Goal: Download file/media

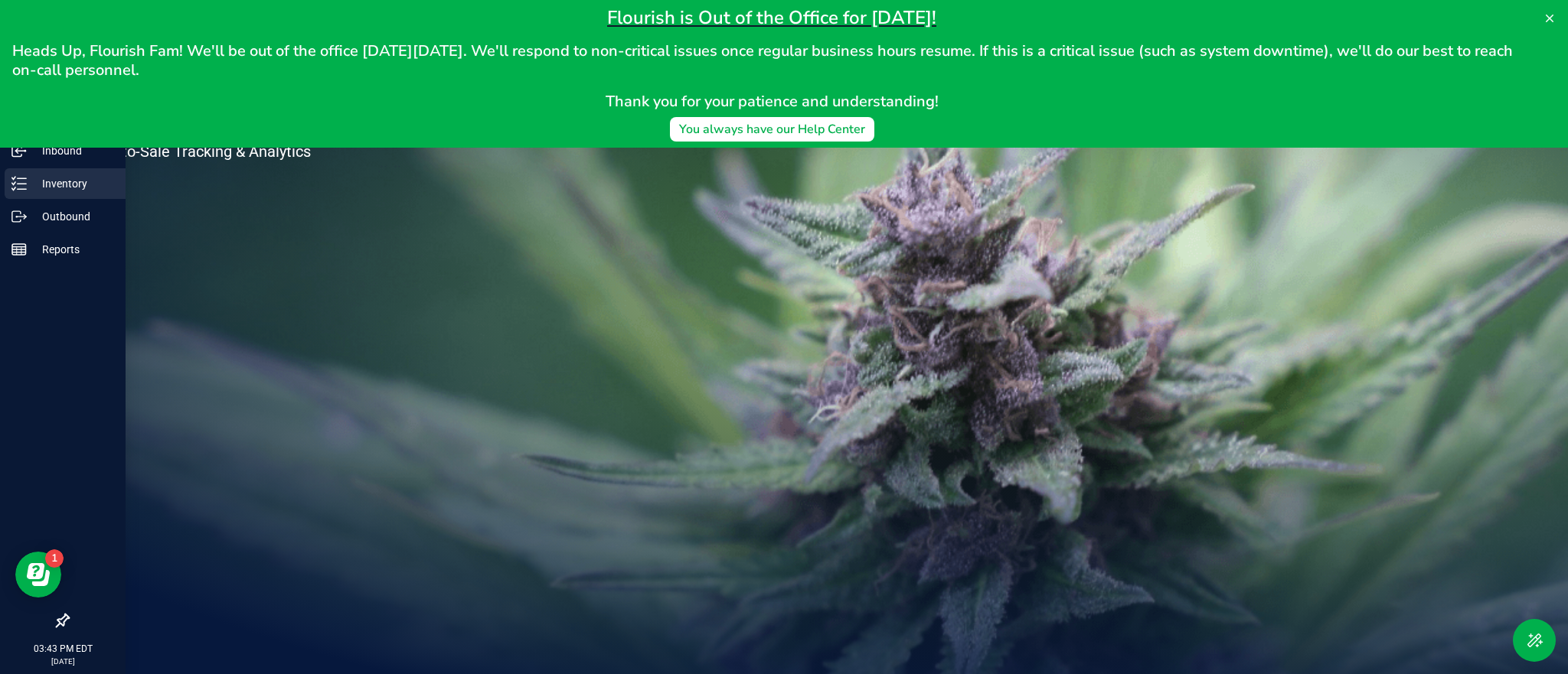
click at [52, 183] on p "Inventory" at bounding box center [73, 184] width 92 height 19
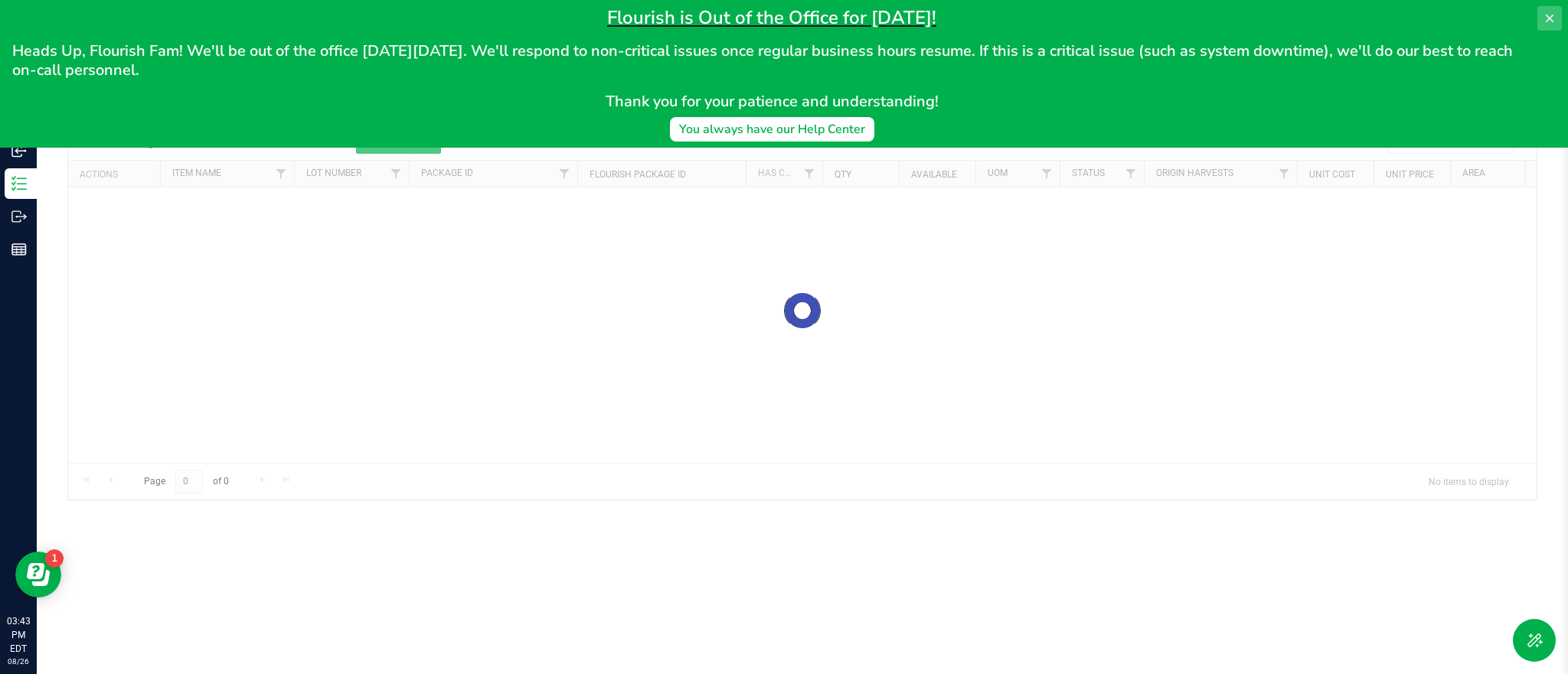
click at [1549, 20] on icon at bounding box center [1549, 19] width 12 height 12
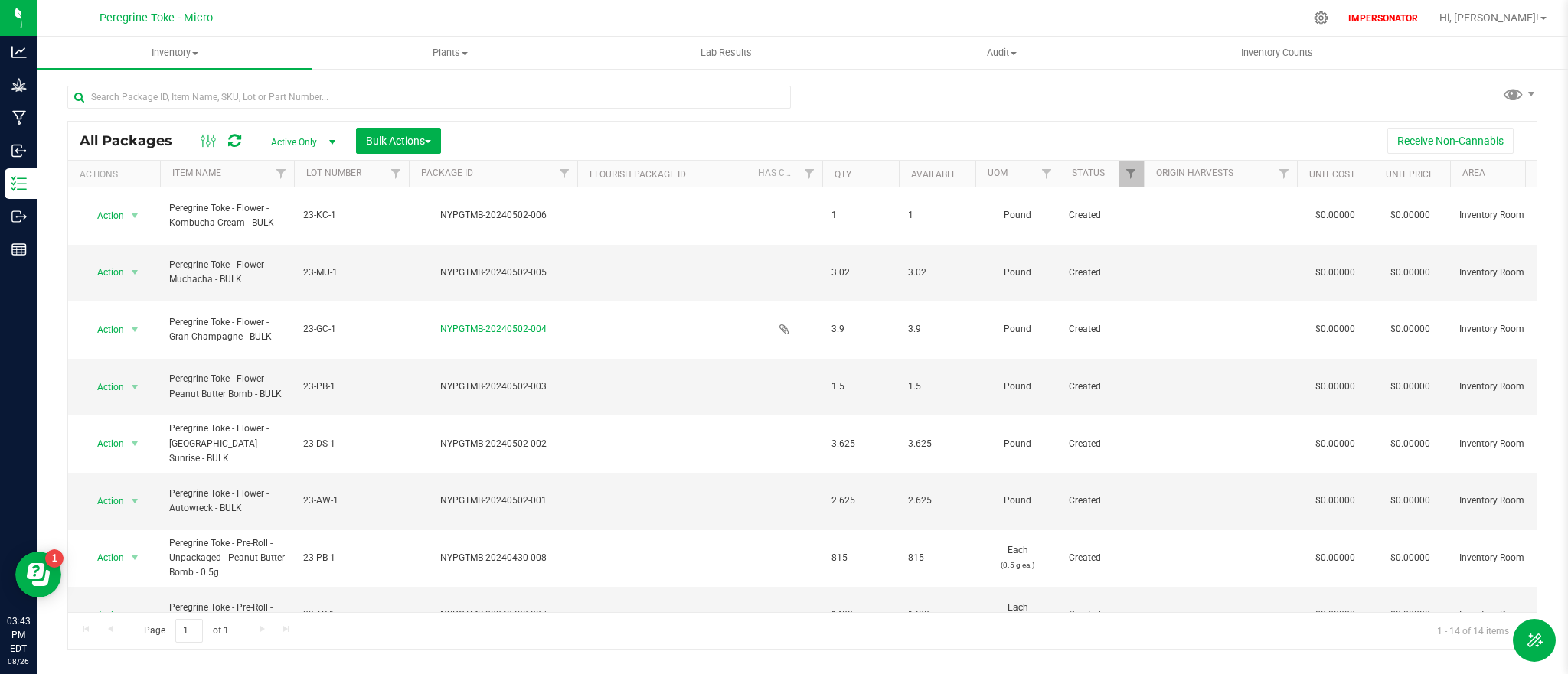
click at [291, 154] on div "All Packages Active Only Active Only Lab Samples Locked All Bulk Actions Add to…" at bounding box center [802, 140] width 1469 height 38
click at [291, 145] on span "Active Only" at bounding box center [300, 142] width 84 height 21
click at [300, 231] on li "All" at bounding box center [299, 236] width 83 height 23
click at [182, 53] on span "Inventory" at bounding box center [174, 53] width 276 height 14
click at [1302, 139] on div "Receive Non-Cannabis" at bounding box center [989, 140] width 1073 height 26
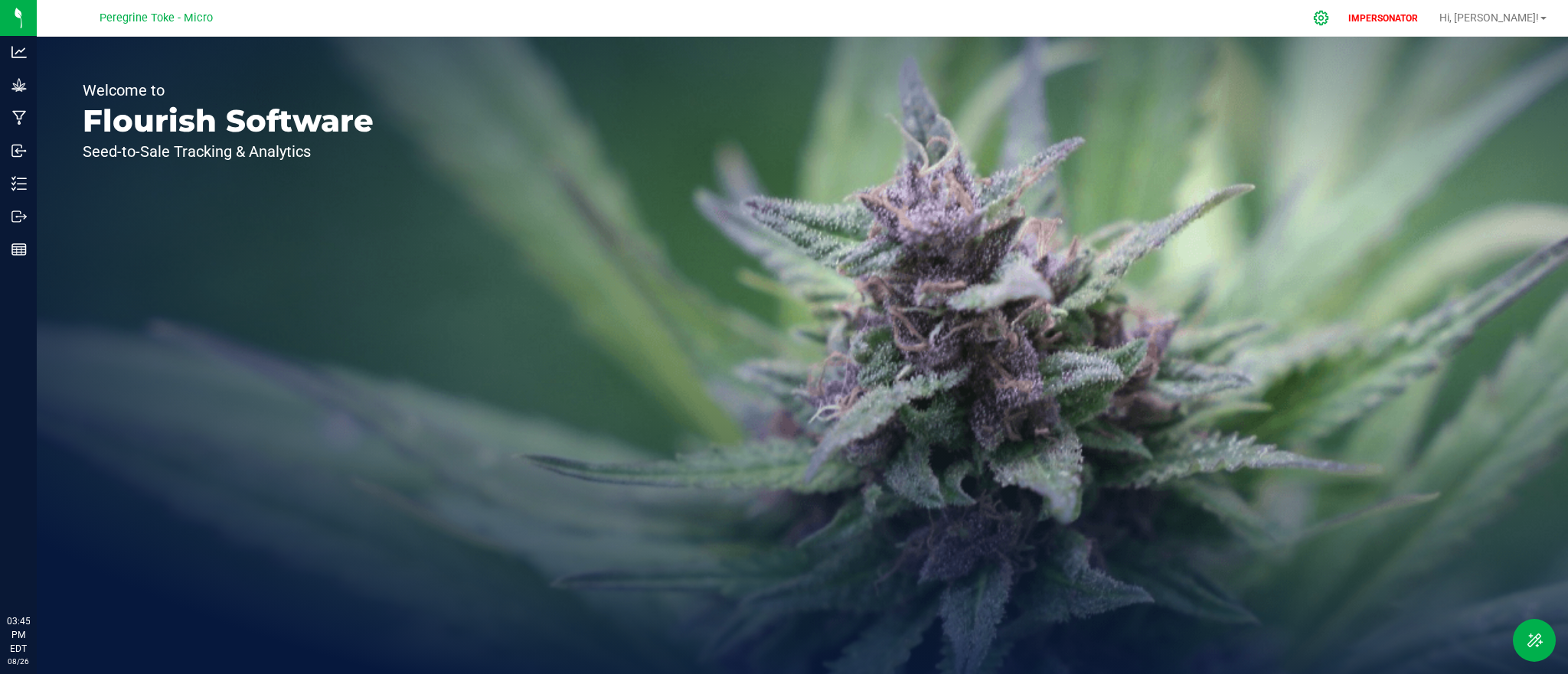
click at [1329, 18] on icon at bounding box center [1321, 18] width 16 height 16
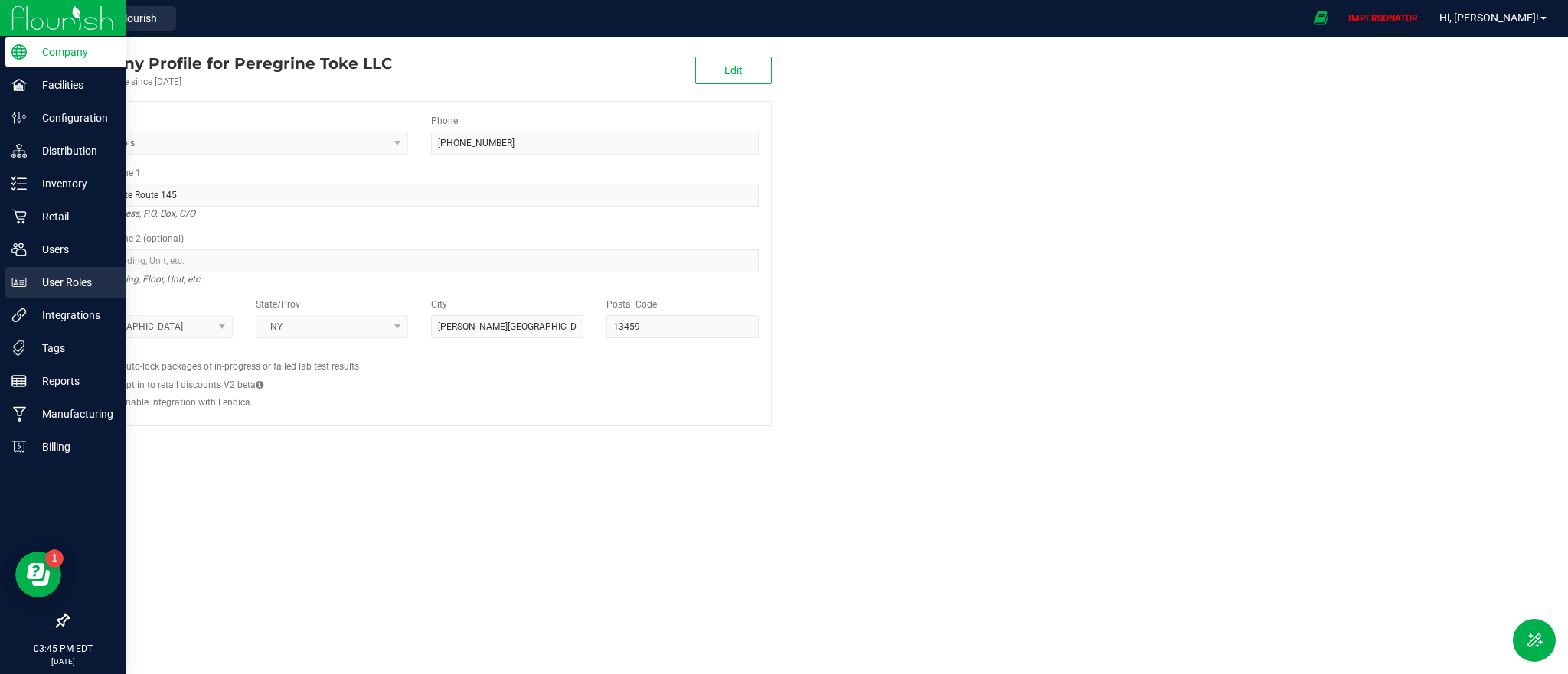
click at [84, 281] on p "User Roles" at bounding box center [73, 282] width 92 height 19
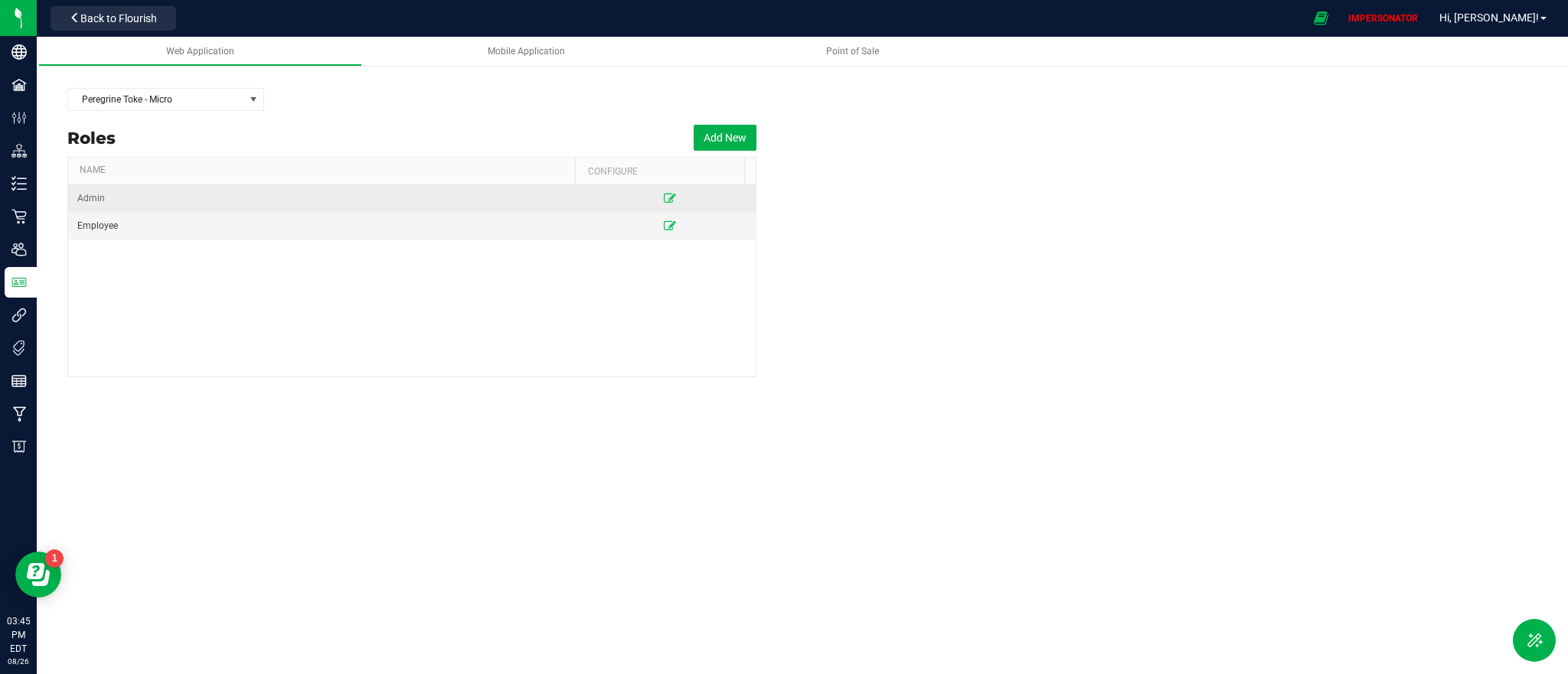
click at [667, 197] on td at bounding box center [670, 199] width 172 height 27
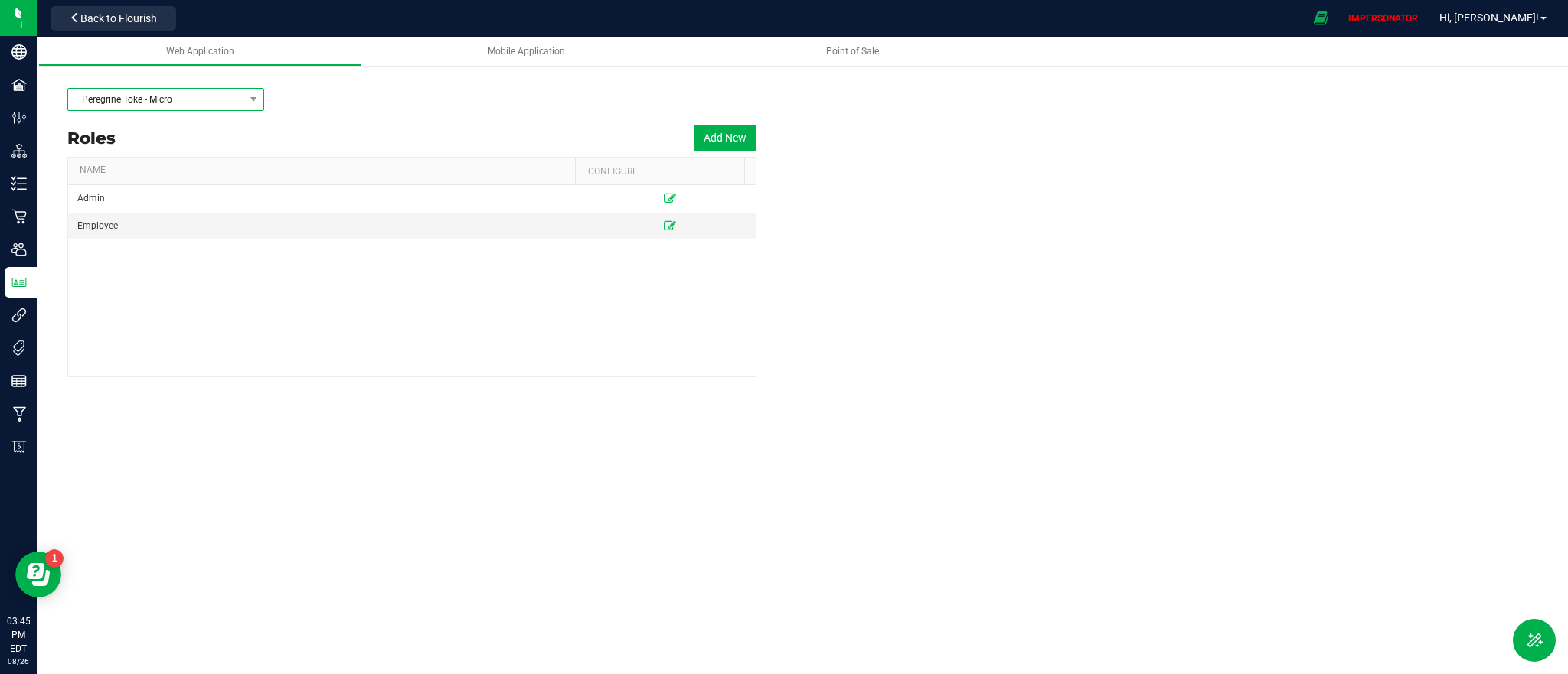
click at [236, 97] on span "Peregrine Toke - Micro" at bounding box center [156, 99] width 176 height 21
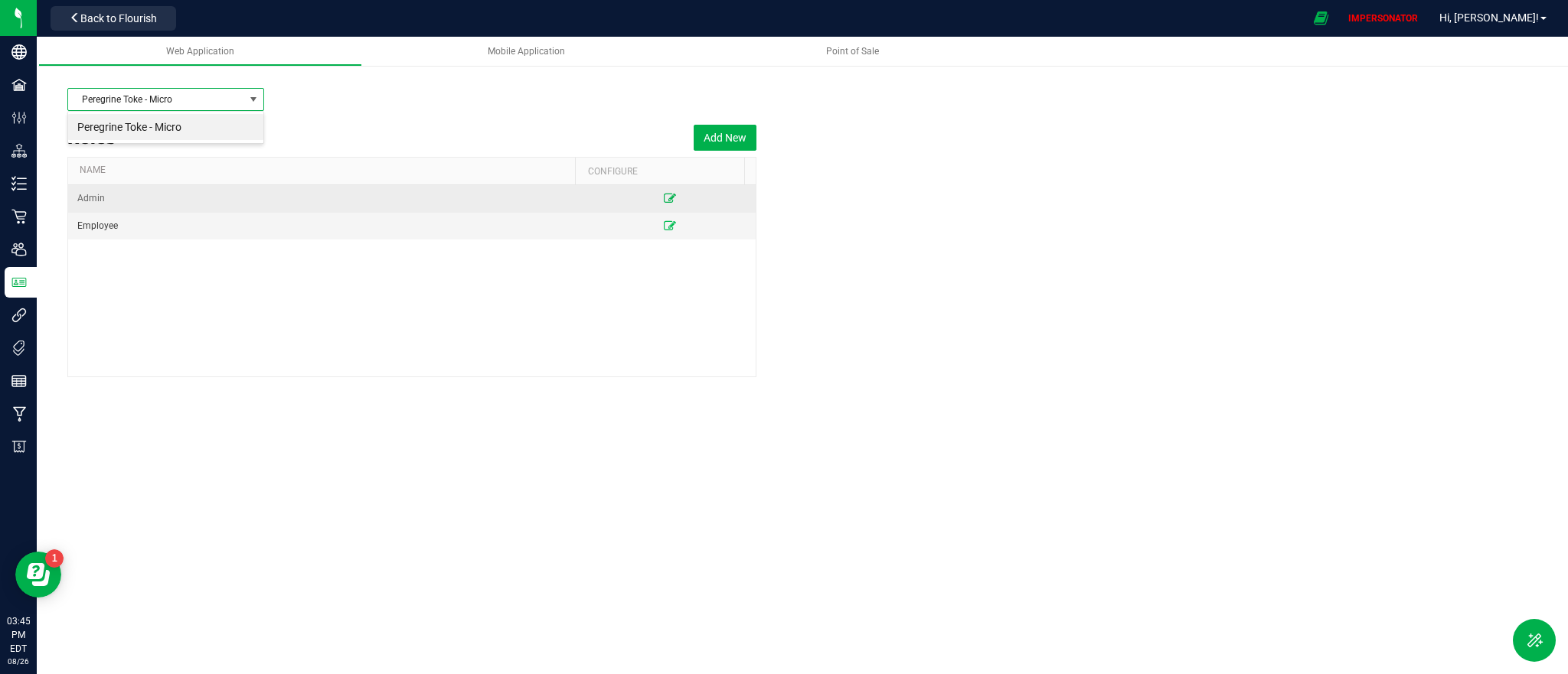
click at [664, 195] on icon at bounding box center [670, 198] width 12 height 9
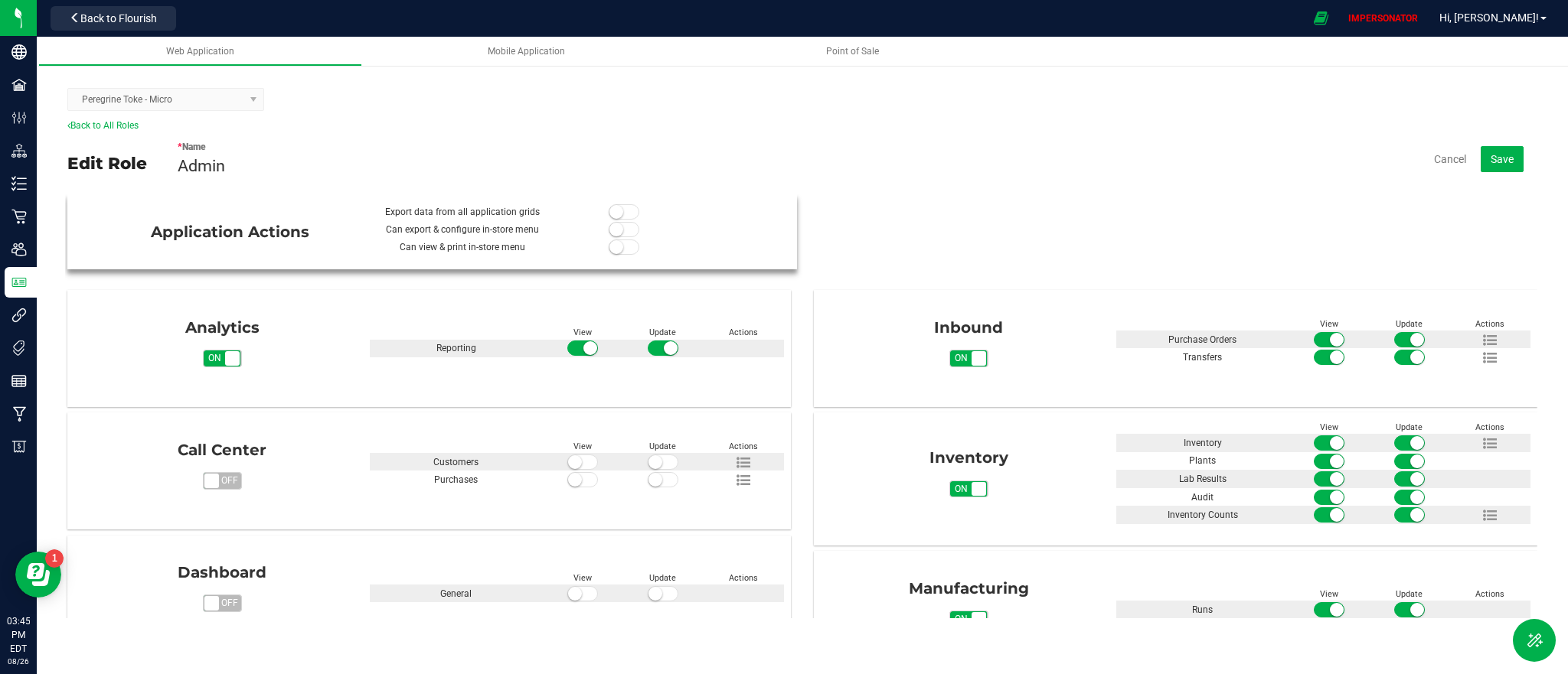
click at [617, 209] on small at bounding box center [617, 212] width 14 height 14
drag, startPoint x: 1290, startPoint y: 195, endPoint x: 1528, endPoint y: 187, distance: 238.1
click at [1293, 194] on div "Application Actions Export data from all application grids Can export & configu…" at bounding box center [800, 405] width 1472 height 425
click at [1497, 162] on span "Save" at bounding box center [1502, 160] width 23 height 12
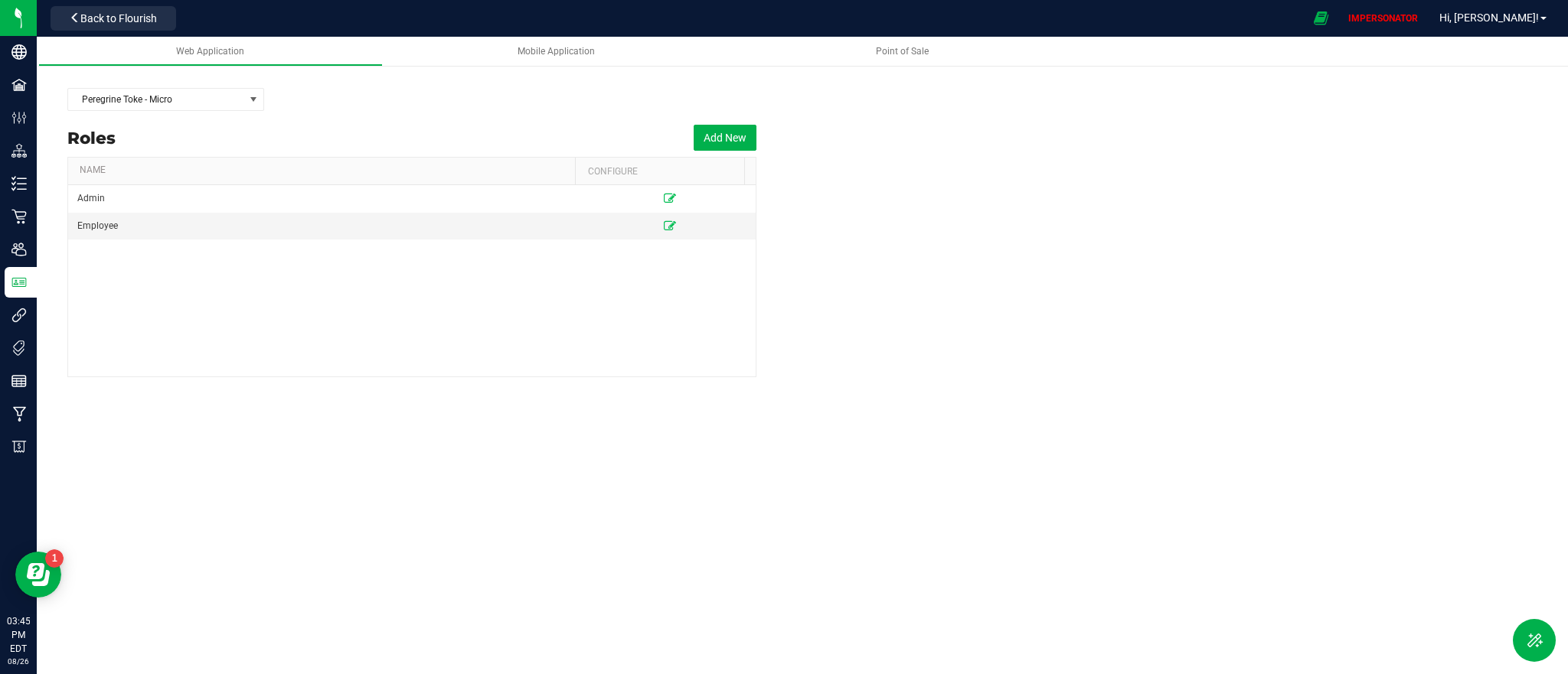
click at [139, 25] on button "Back to Flourish" at bounding box center [113, 19] width 125 height 25
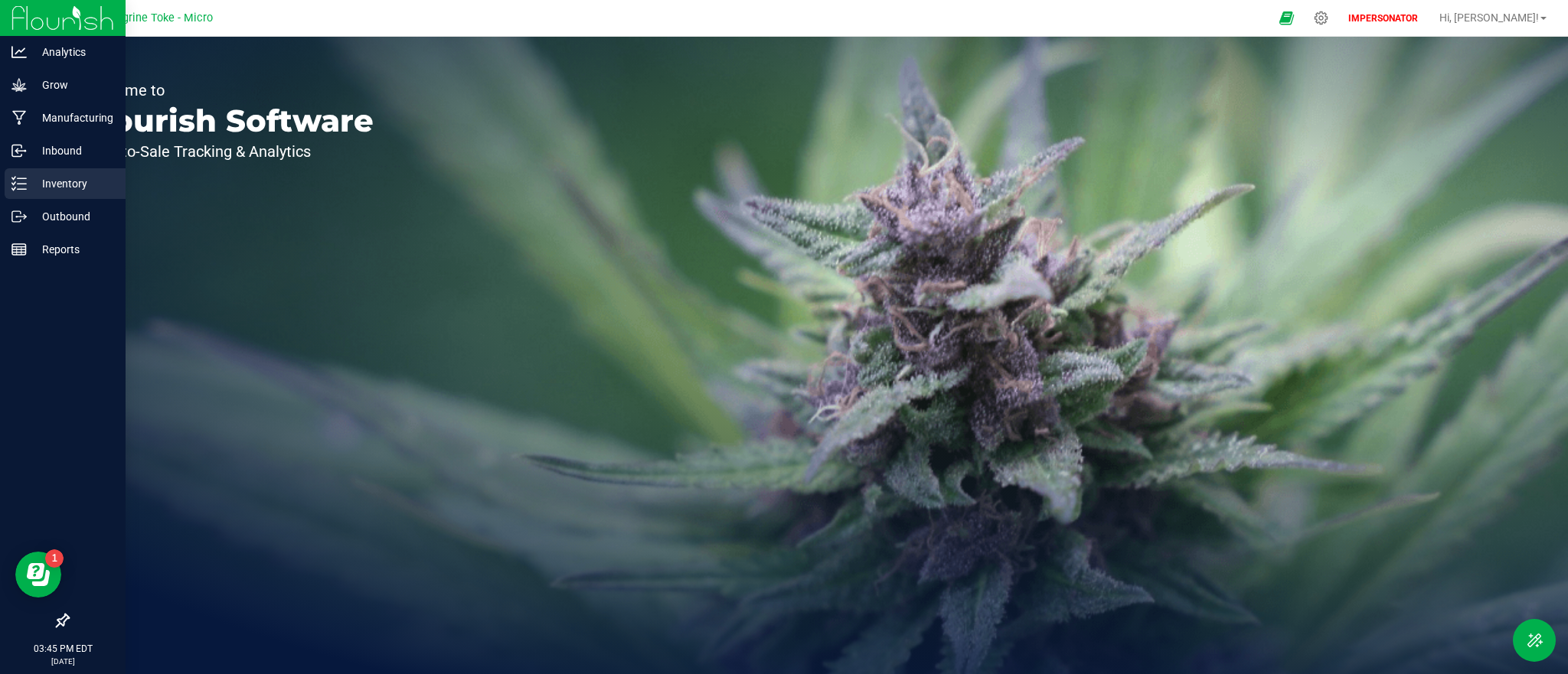
click at [31, 186] on p "Inventory" at bounding box center [73, 184] width 92 height 19
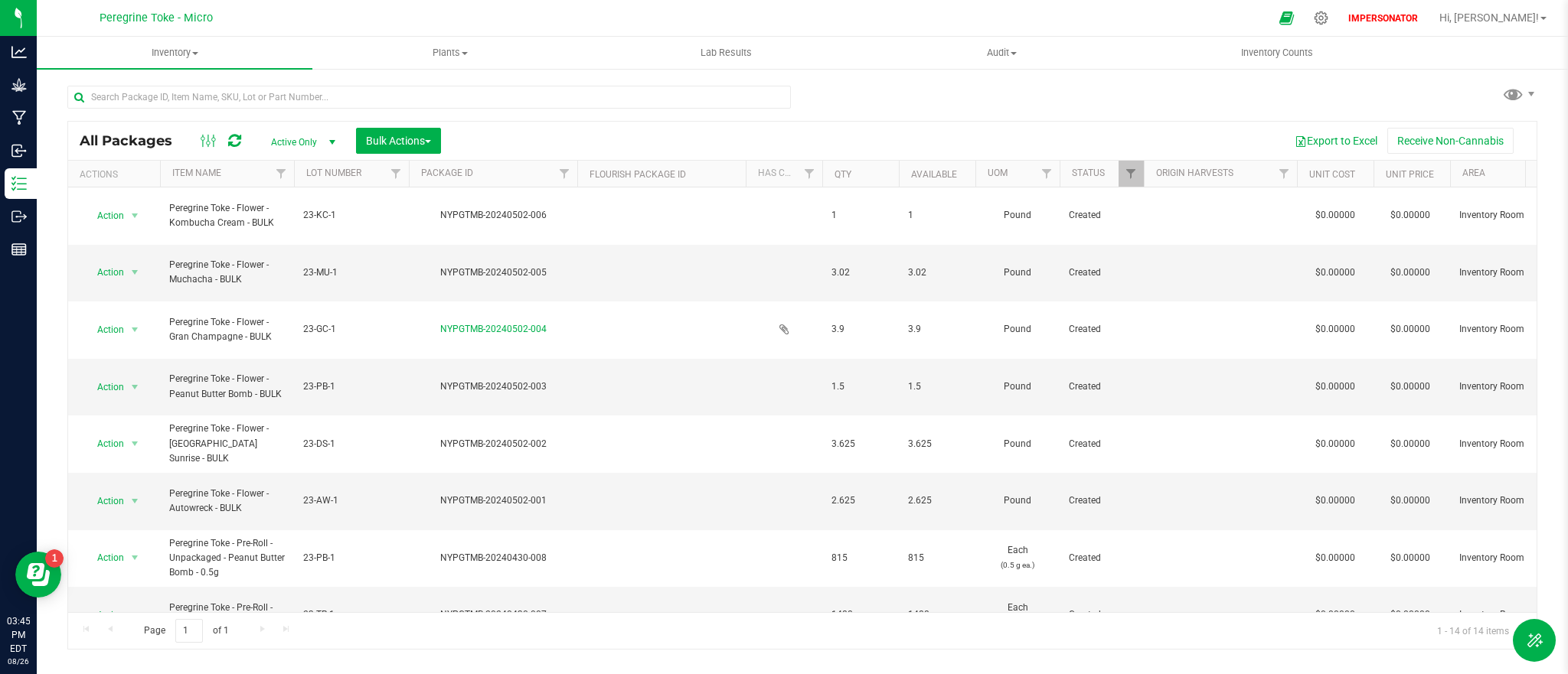
click at [288, 138] on span "Active Only" at bounding box center [300, 142] width 84 height 21
click at [300, 228] on li "All" at bounding box center [299, 236] width 83 height 23
click at [1358, 142] on button "Export to Excel" at bounding box center [1336, 140] width 103 height 26
click at [187, 48] on span "Inventory" at bounding box center [174, 53] width 276 height 14
click at [160, 107] on li "All inventory" at bounding box center [174, 111] width 276 height 19
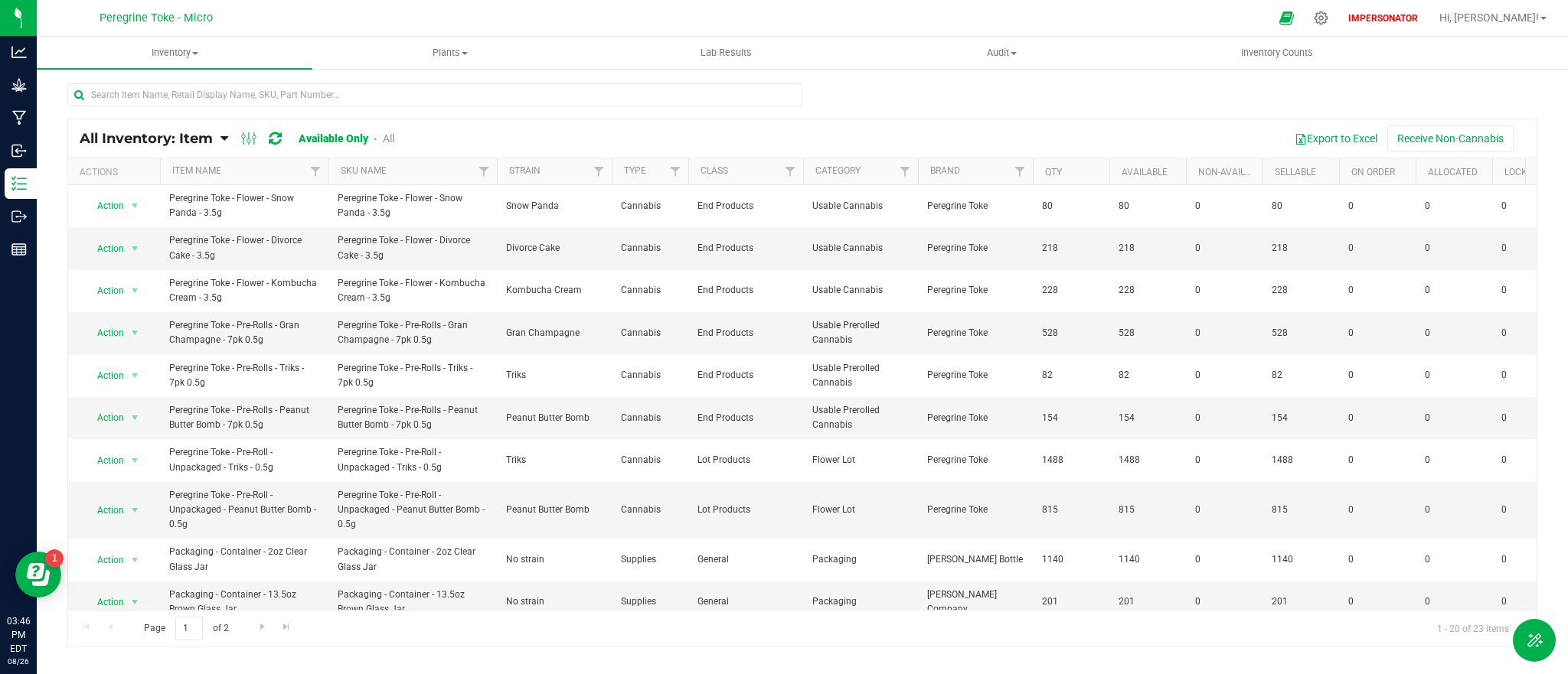
click at [176, 142] on span "All Inventory: Item" at bounding box center [146, 138] width 133 height 17
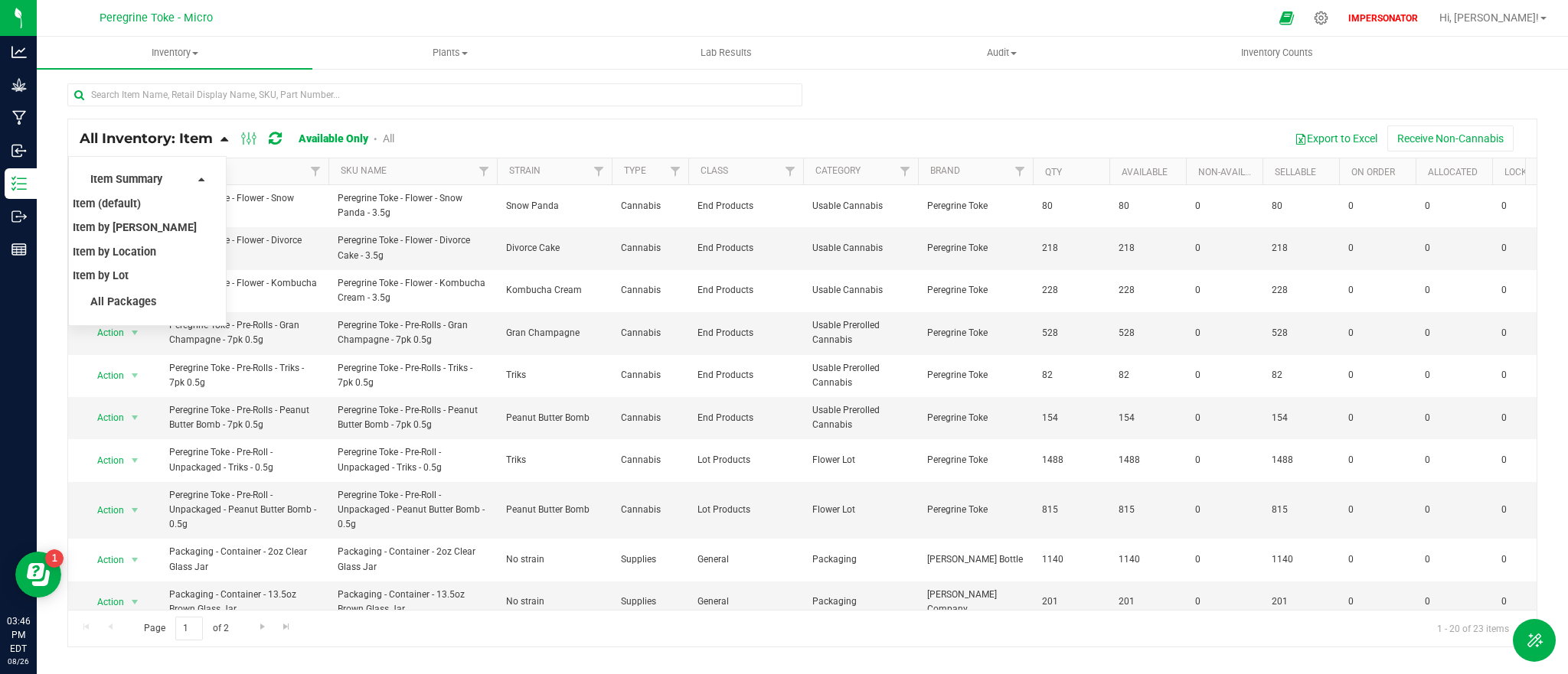
click at [176, 142] on span "All Inventory: Item" at bounding box center [146, 138] width 133 height 17
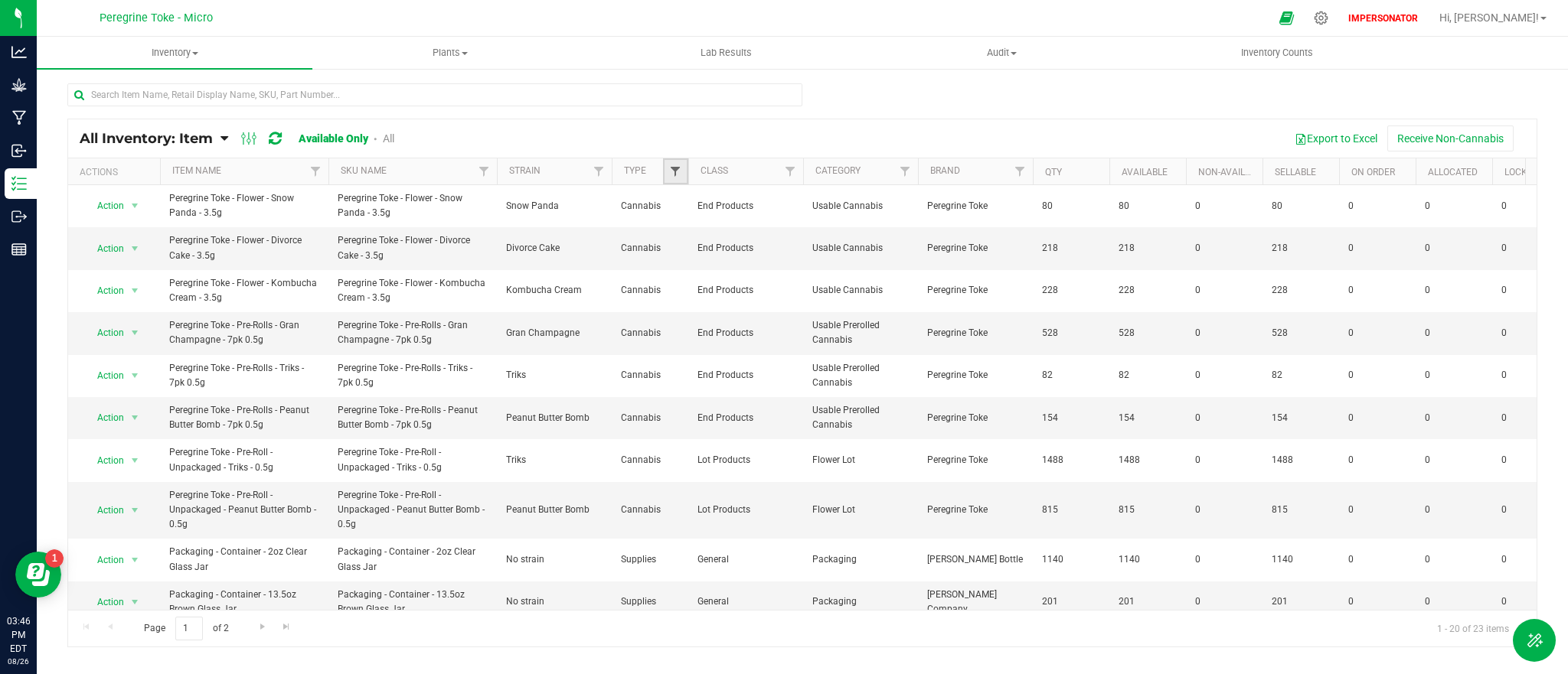
click at [676, 168] on span "Filter" at bounding box center [675, 171] width 12 height 12
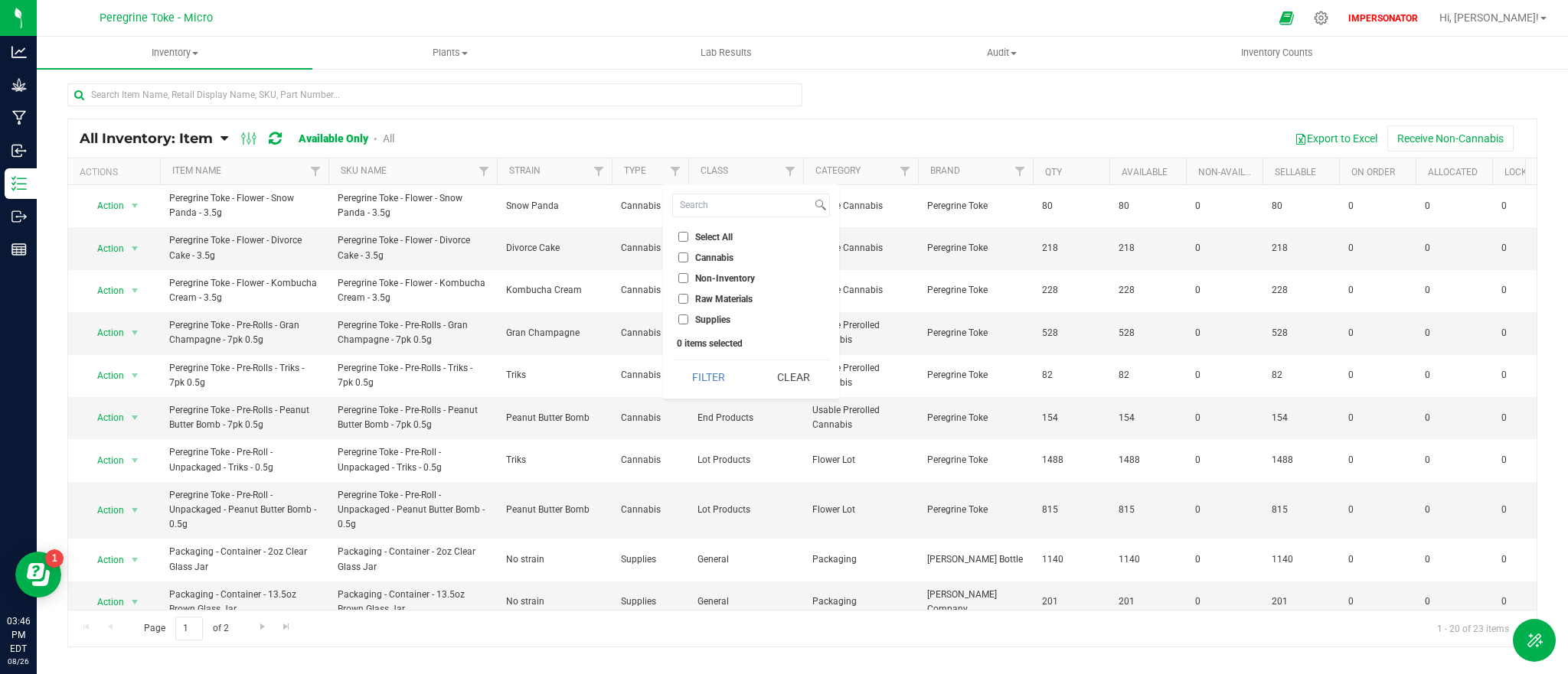
click at [682, 275] on input "Non-Inventory" at bounding box center [682, 278] width 10 height 10
checkbox input "true"
click at [688, 295] on input "Raw Materials" at bounding box center [682, 298] width 10 height 10
checkbox input "true"
click at [685, 320] on input "Supplies" at bounding box center [682, 319] width 10 height 10
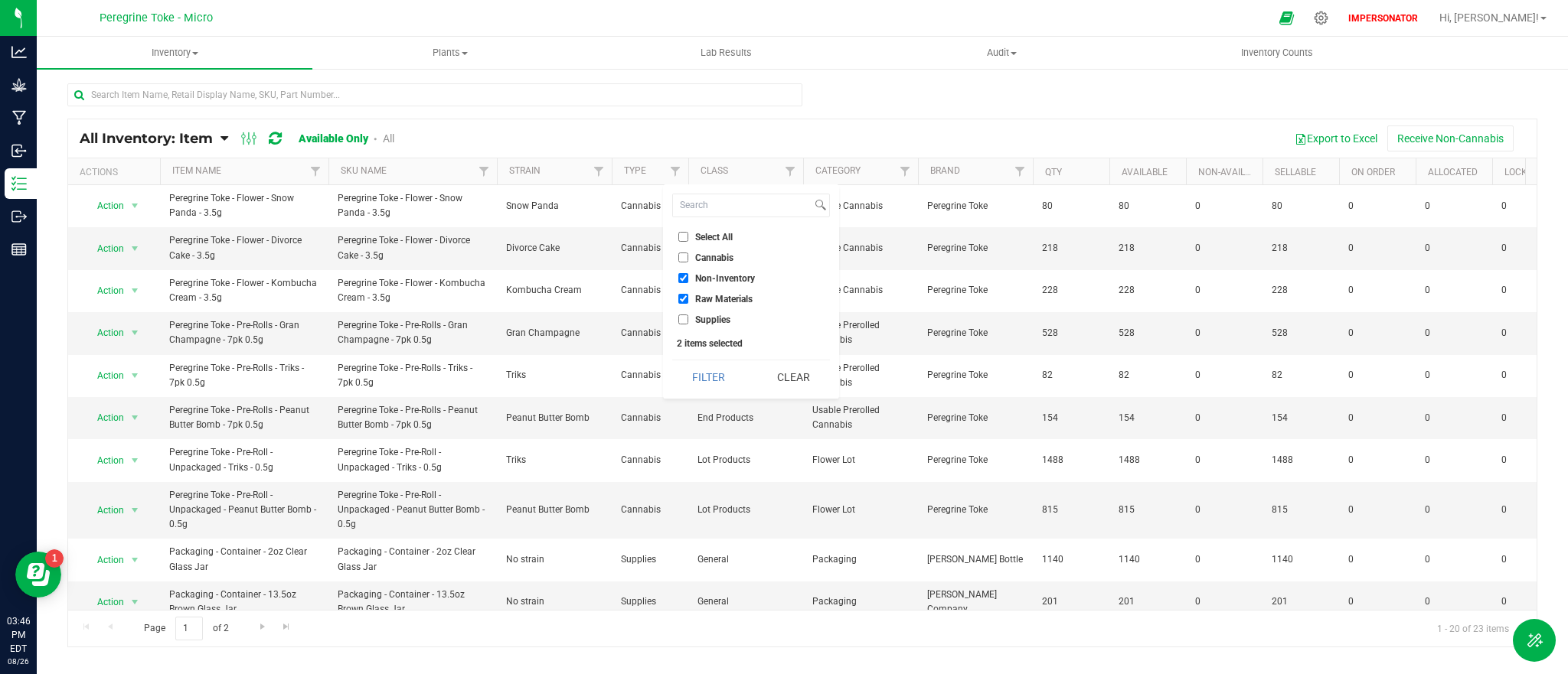
checkbox input "true"
click at [717, 371] on button "Filter" at bounding box center [709, 377] width 74 height 34
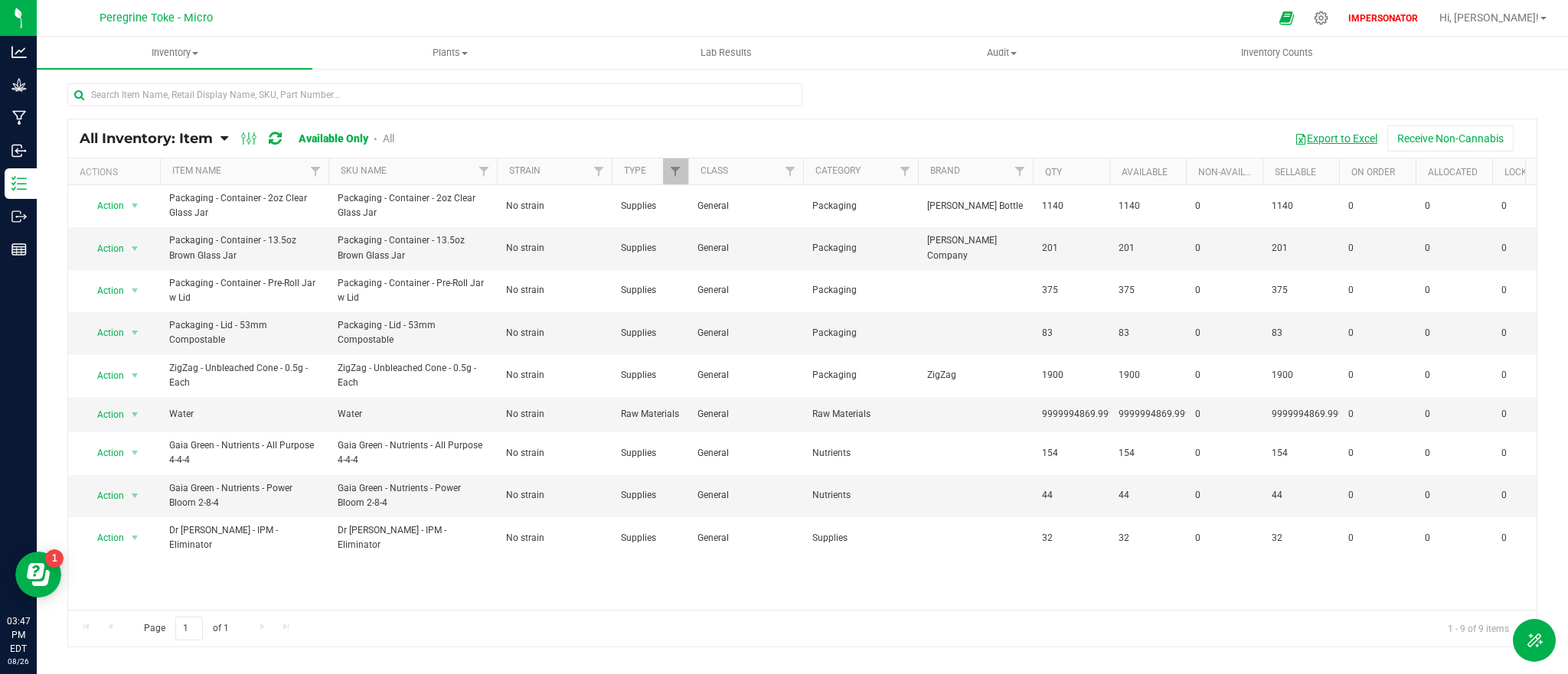
click at [1345, 141] on button "Export to Excel" at bounding box center [1336, 137] width 103 height 26
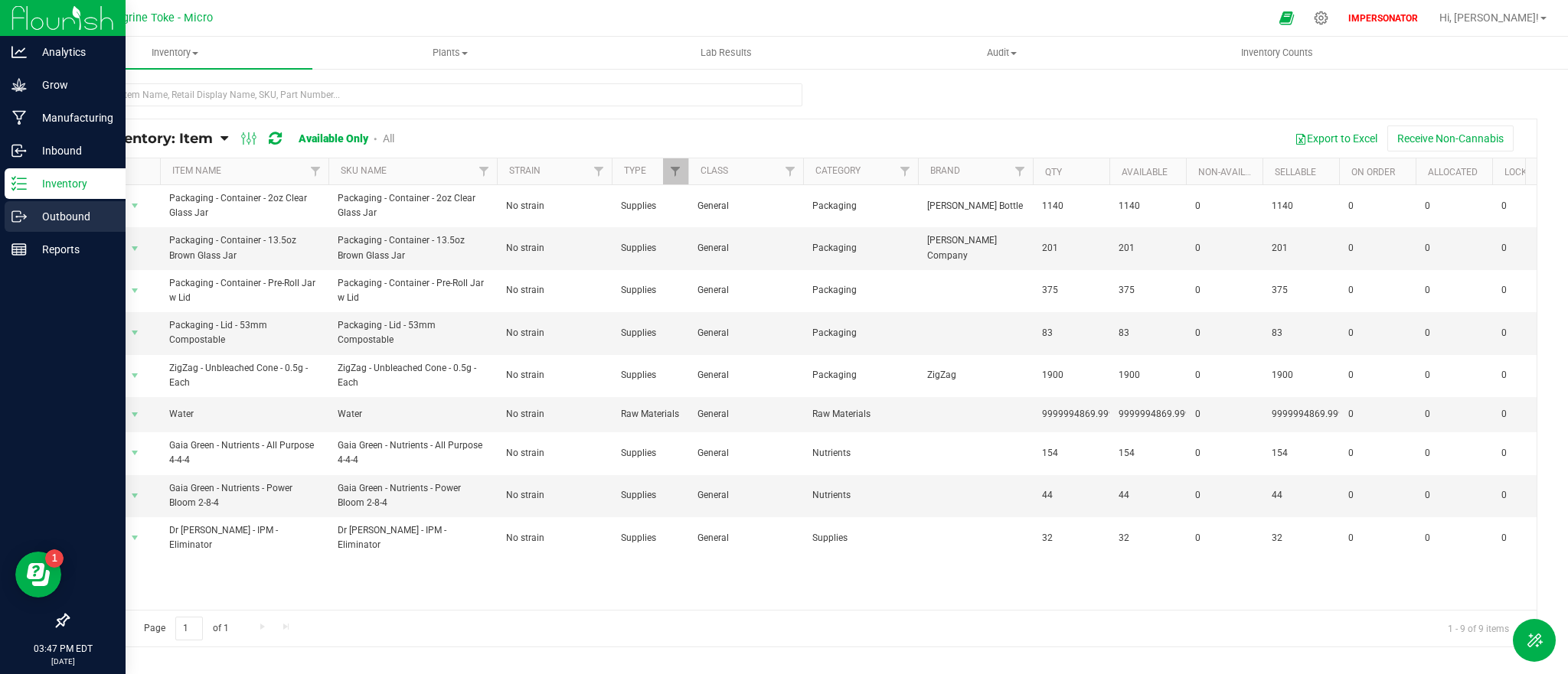
click at [22, 228] on div "Outbound" at bounding box center [65, 216] width 121 height 31
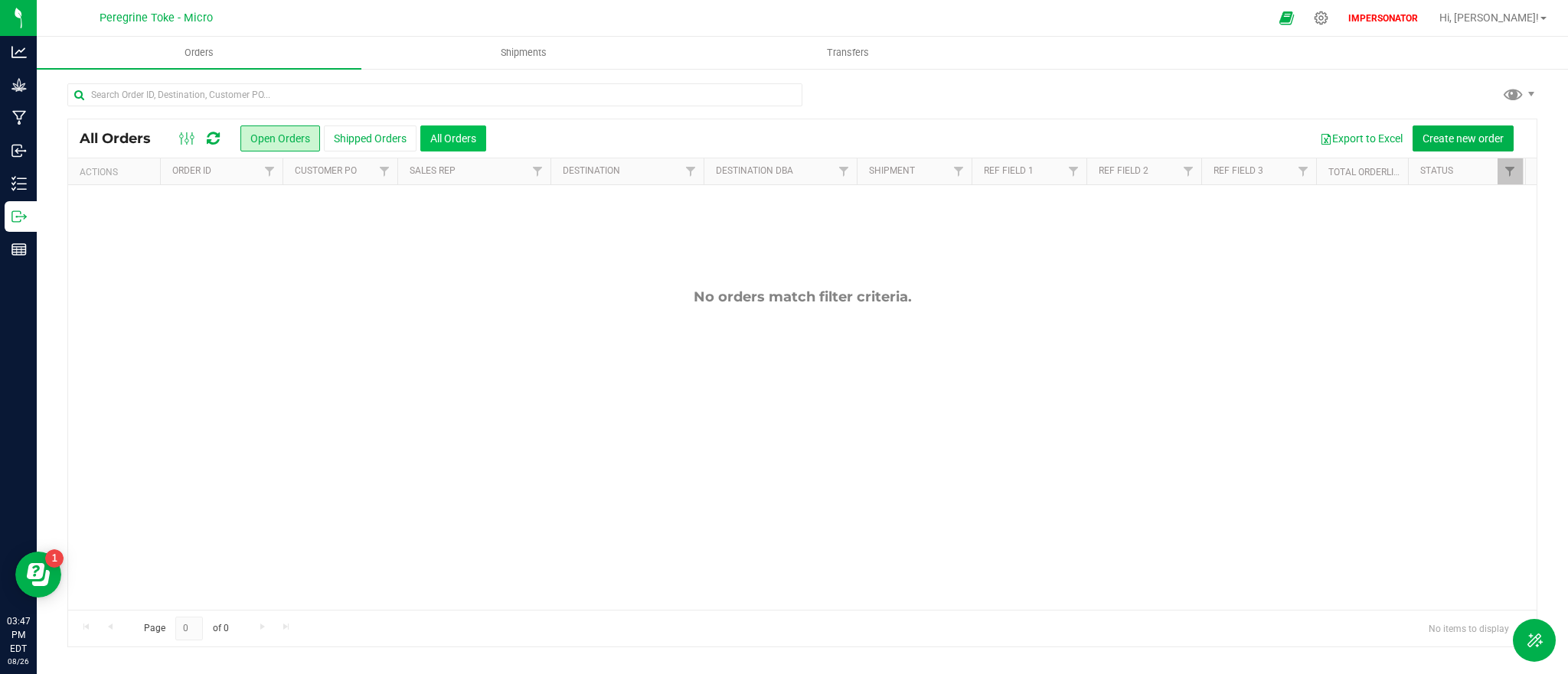
click at [438, 131] on button "All Orders" at bounding box center [453, 137] width 66 height 26
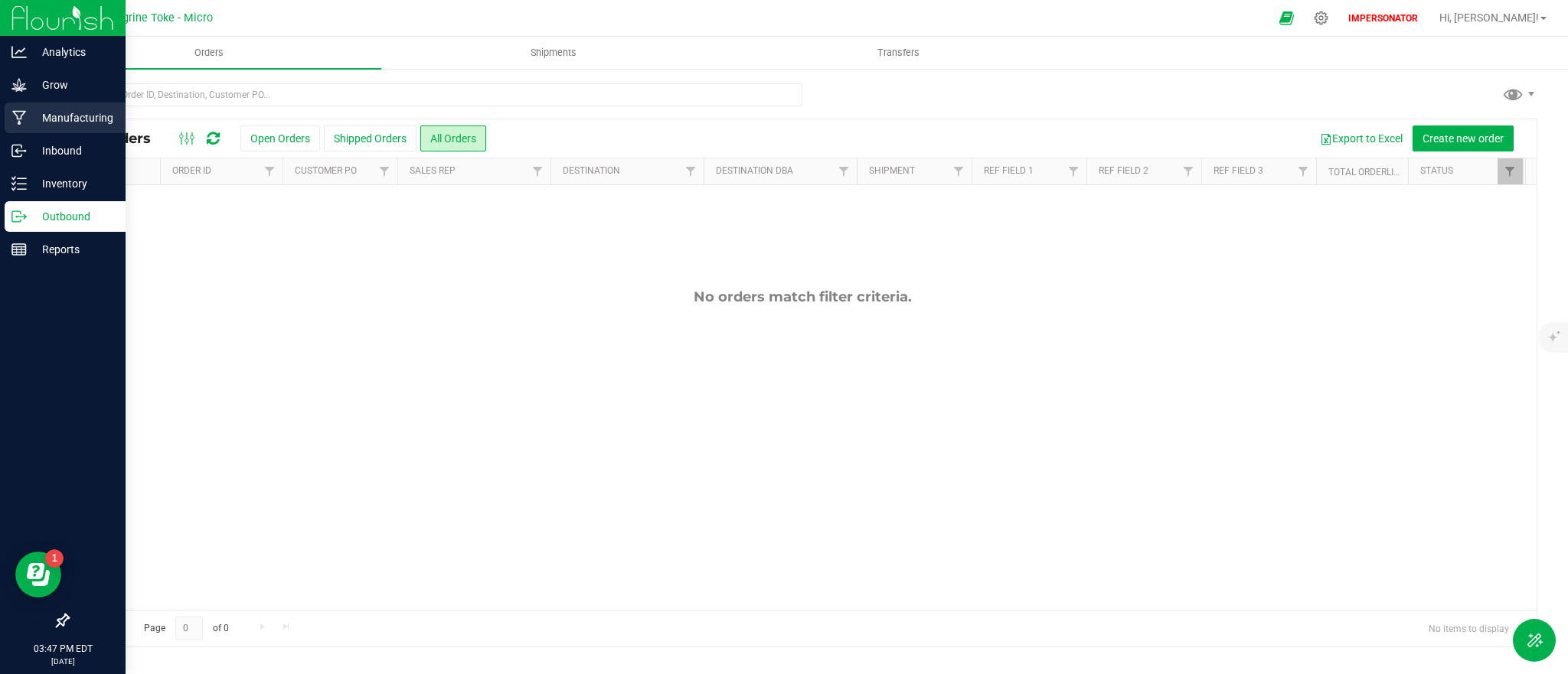
click at [29, 115] on p "Manufacturing" at bounding box center [73, 118] width 92 height 19
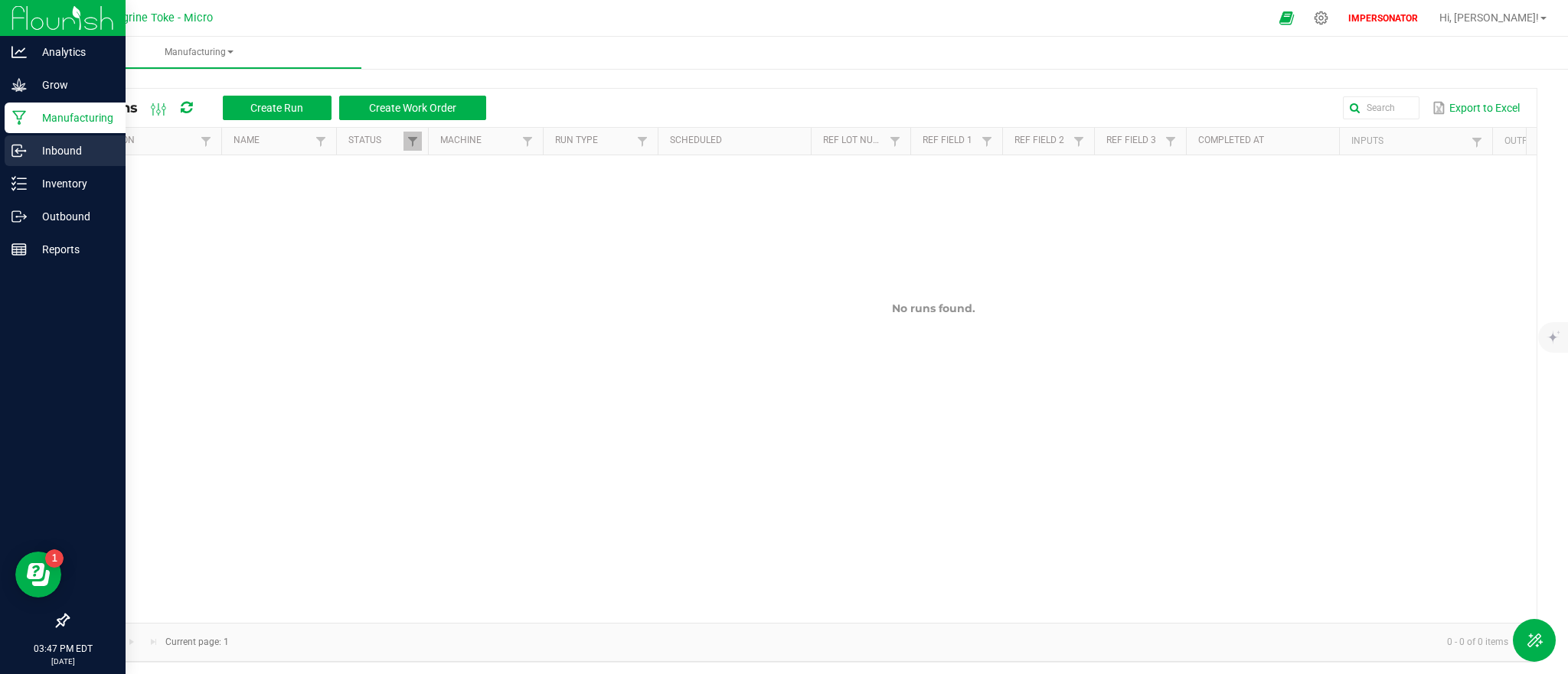
click at [45, 153] on p "Inbound" at bounding box center [73, 151] width 92 height 19
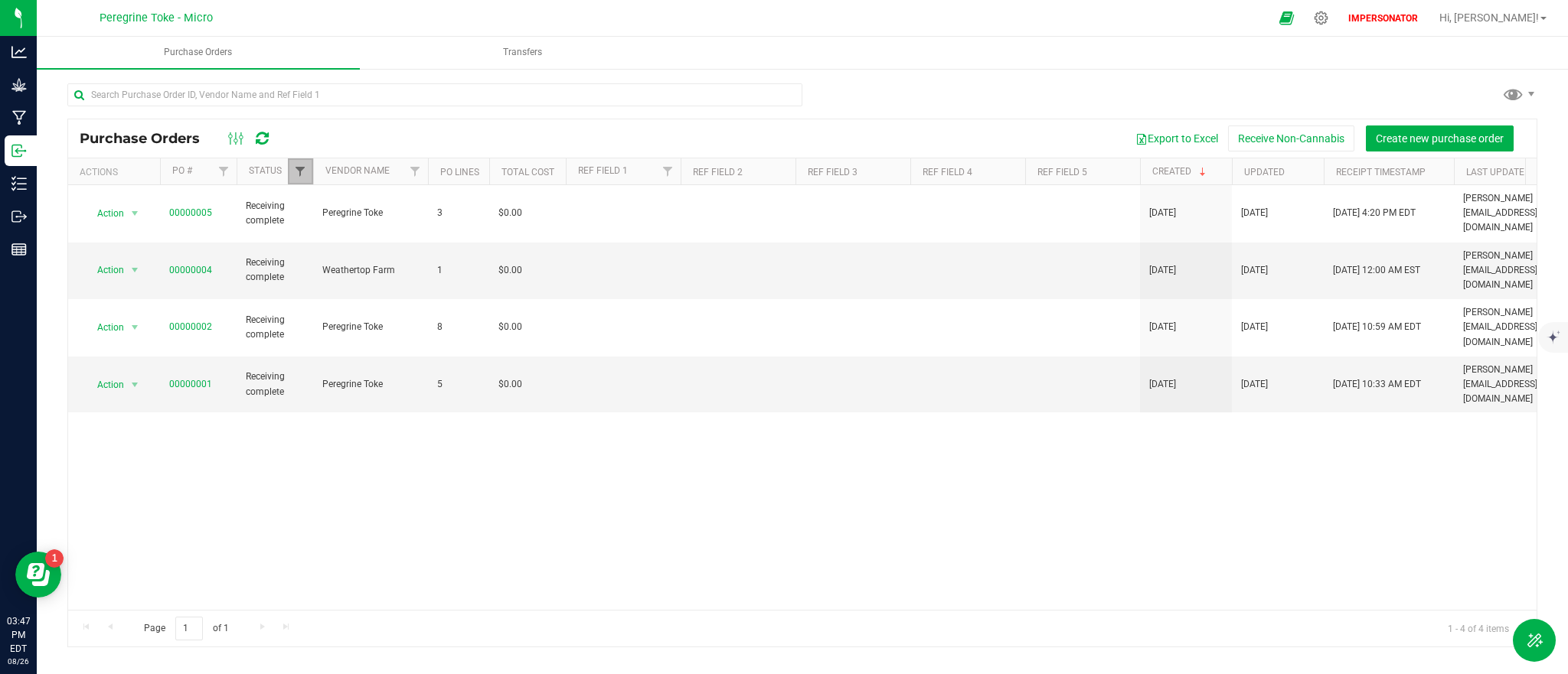
click at [298, 173] on span "Filter" at bounding box center [300, 171] width 12 height 12
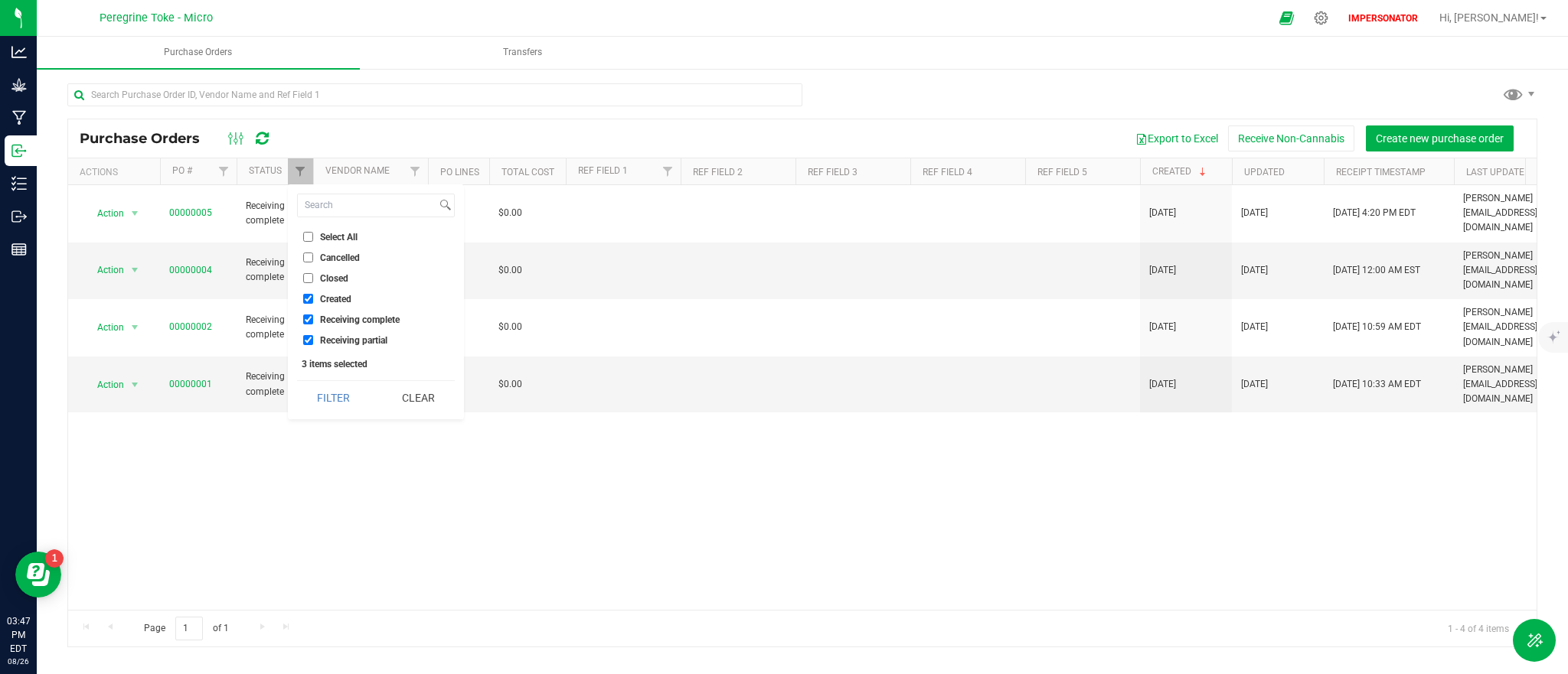
click at [307, 237] on input "Select All" at bounding box center [308, 236] width 10 height 10
checkbox input "true"
click at [360, 389] on button "Filter" at bounding box center [334, 398] width 74 height 34
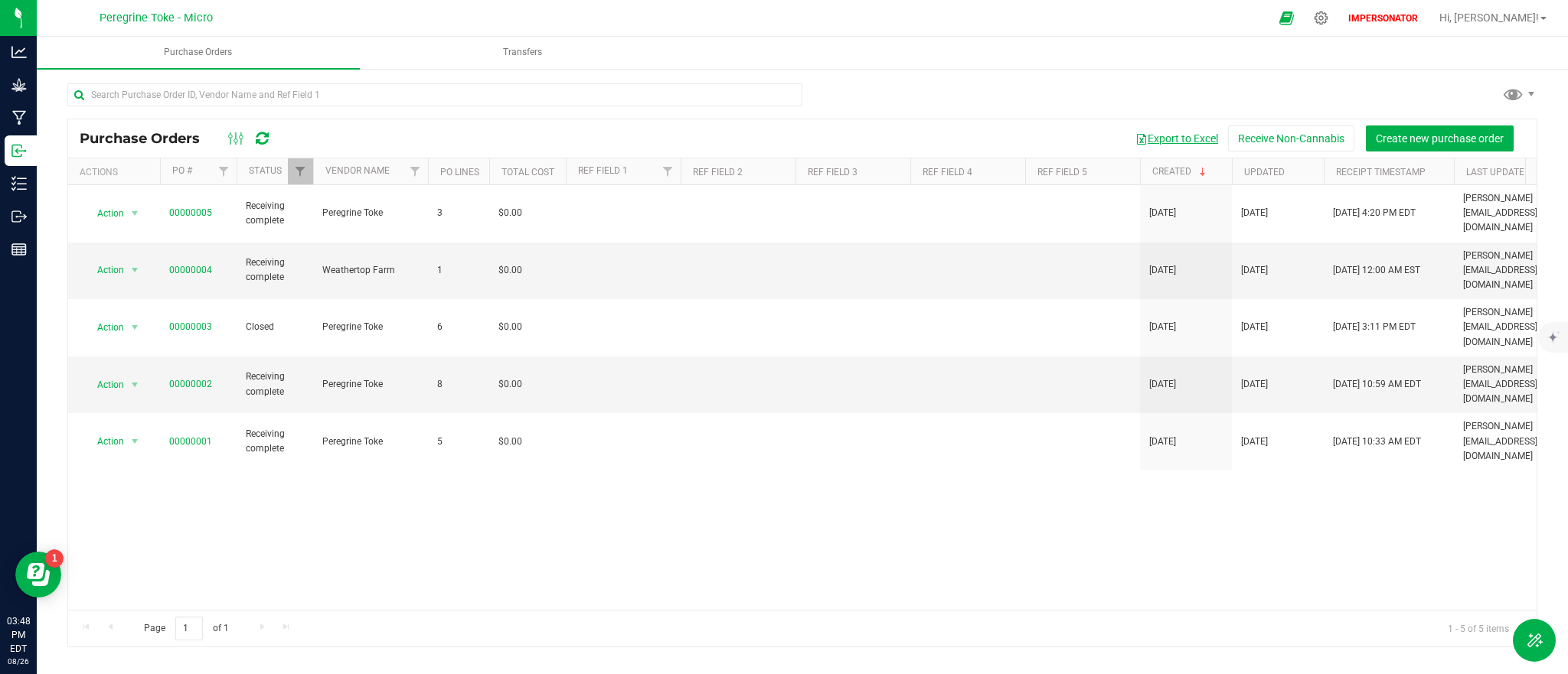
click at [1197, 138] on button "Export to Excel" at bounding box center [1177, 137] width 103 height 26
